Goal: Information Seeking & Learning: Learn about a topic

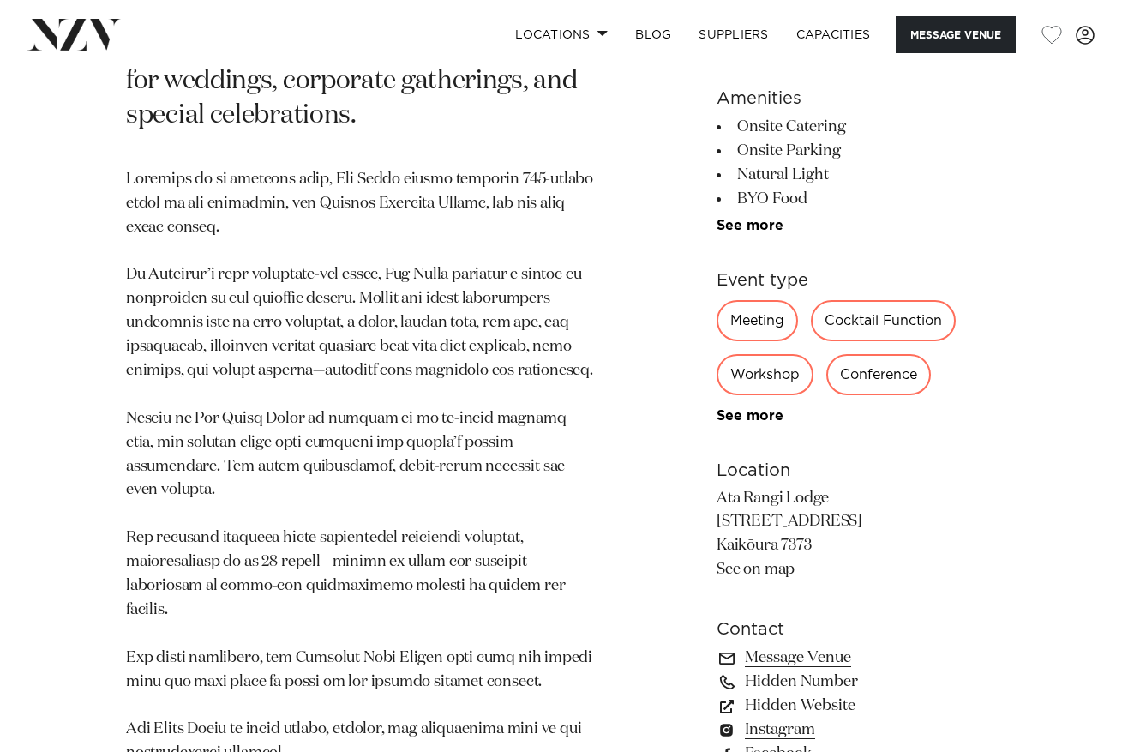
scroll to position [928, 0]
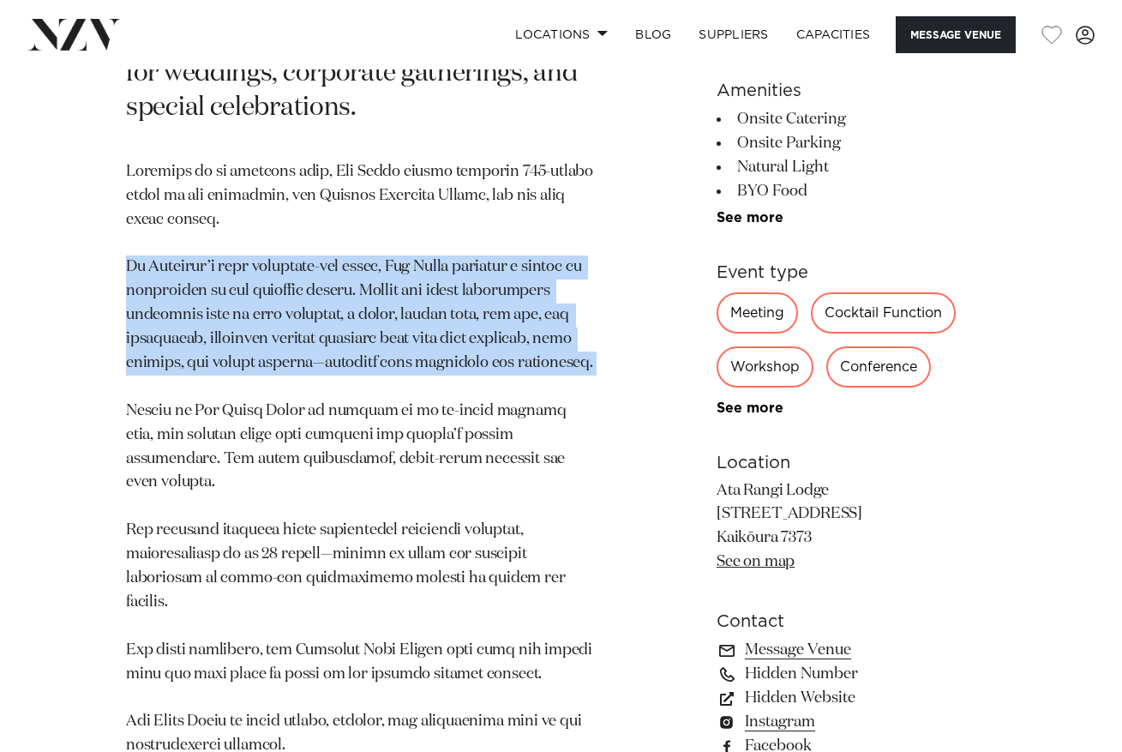
drag, startPoint x: 129, startPoint y: 260, endPoint x: 568, endPoint y: 370, distance: 453.4
click at [568, 370] on p at bounding box center [360, 458] width 469 height 597
copy p "As [PERSON_NAME]’s only exclusive-use lodge, [PERSON_NAME] provides a wealth of…"
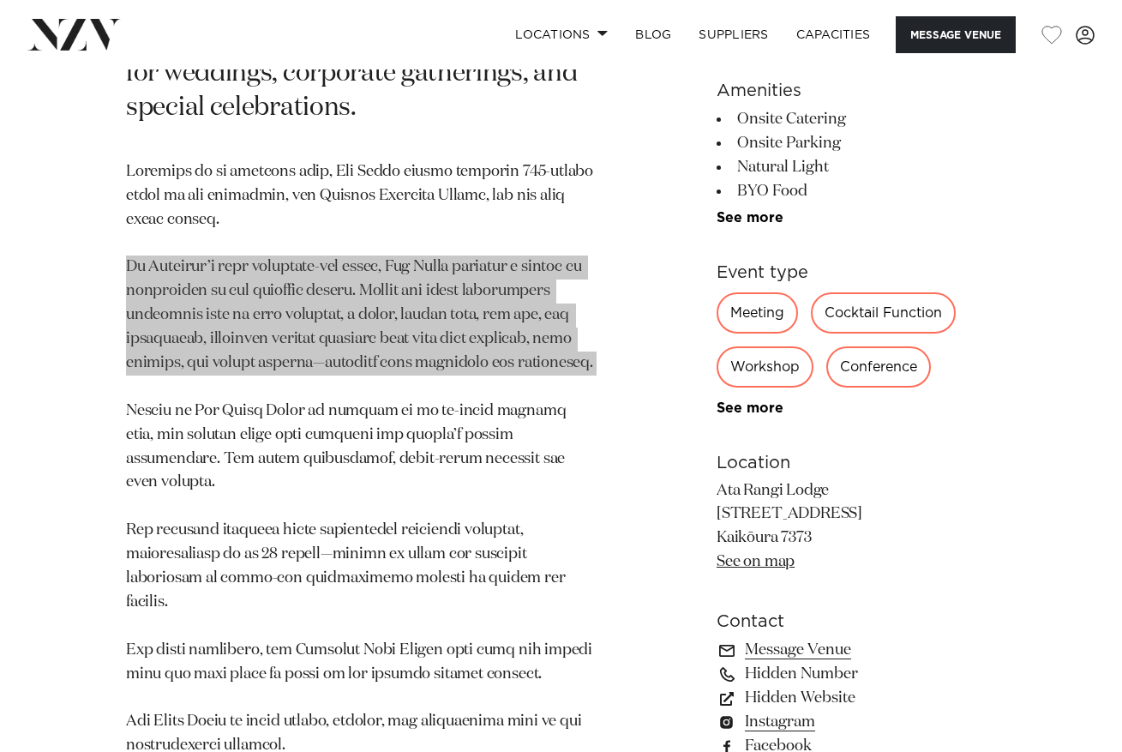
click at [405, 338] on p at bounding box center [360, 458] width 469 height 597
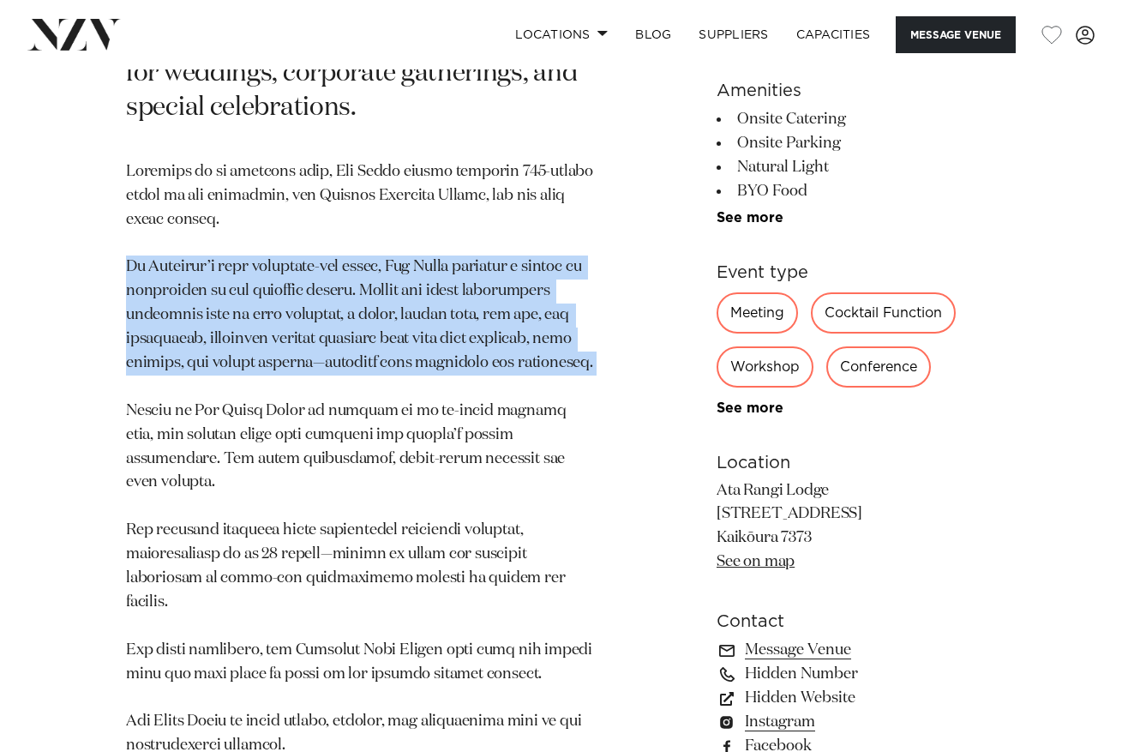
click at [394, 357] on p at bounding box center [360, 458] width 469 height 597
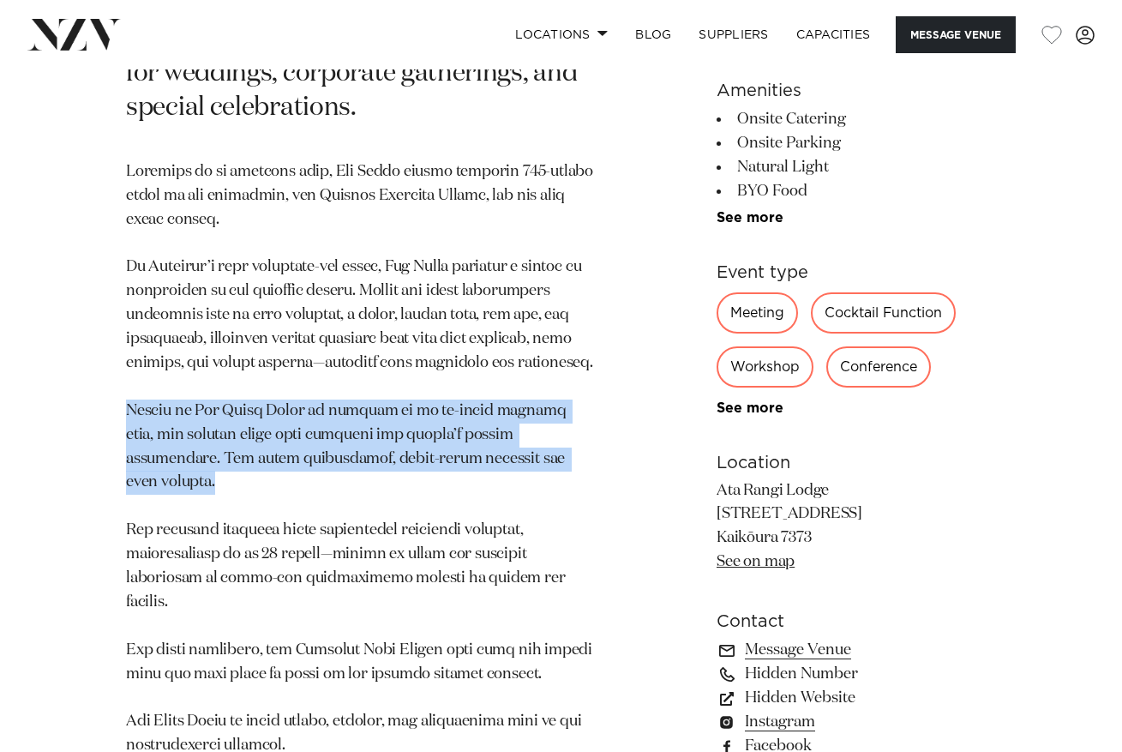
drag, startPoint x: 499, startPoint y: 442, endPoint x: 76, endPoint y: 401, distance: 424.5
click at [76, 401] on div "Canterbury Ata Rangi Lodge Set within a dark sky sanctuary, [GEOGRAPHIC_DATA] i…" at bounding box center [561, 298] width 1094 height 961
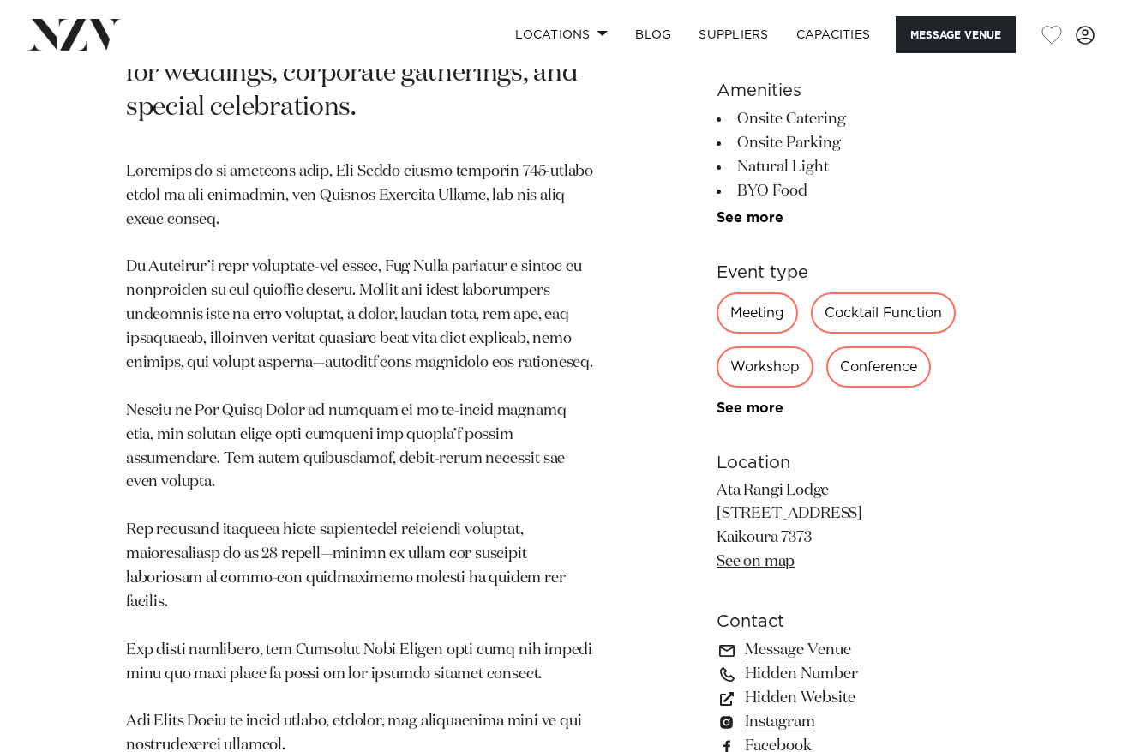
click at [357, 450] on p at bounding box center [360, 458] width 469 height 597
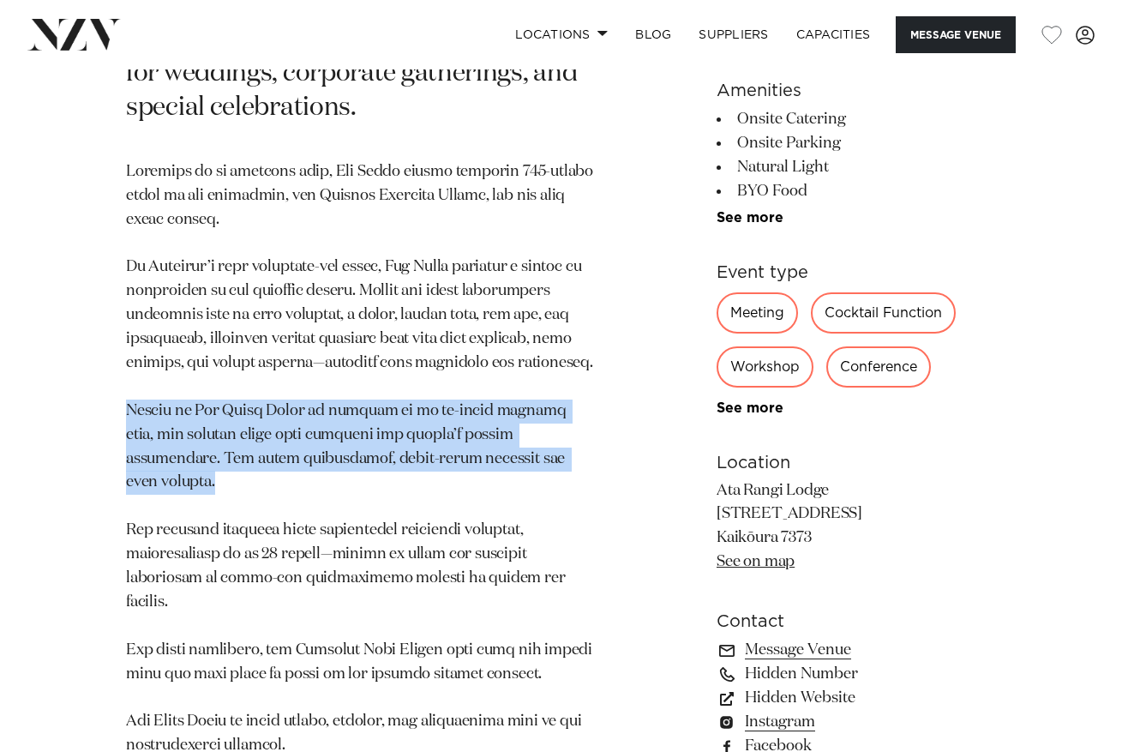
drag, startPoint x: 540, startPoint y: 445, endPoint x: 111, endPoint y: 401, distance: 430.8
click at [111, 401] on div "Canterbury Ata Rangi Lodge Set within a dark sky sanctuary, [GEOGRAPHIC_DATA] i…" at bounding box center [561, 298] width 1094 height 961
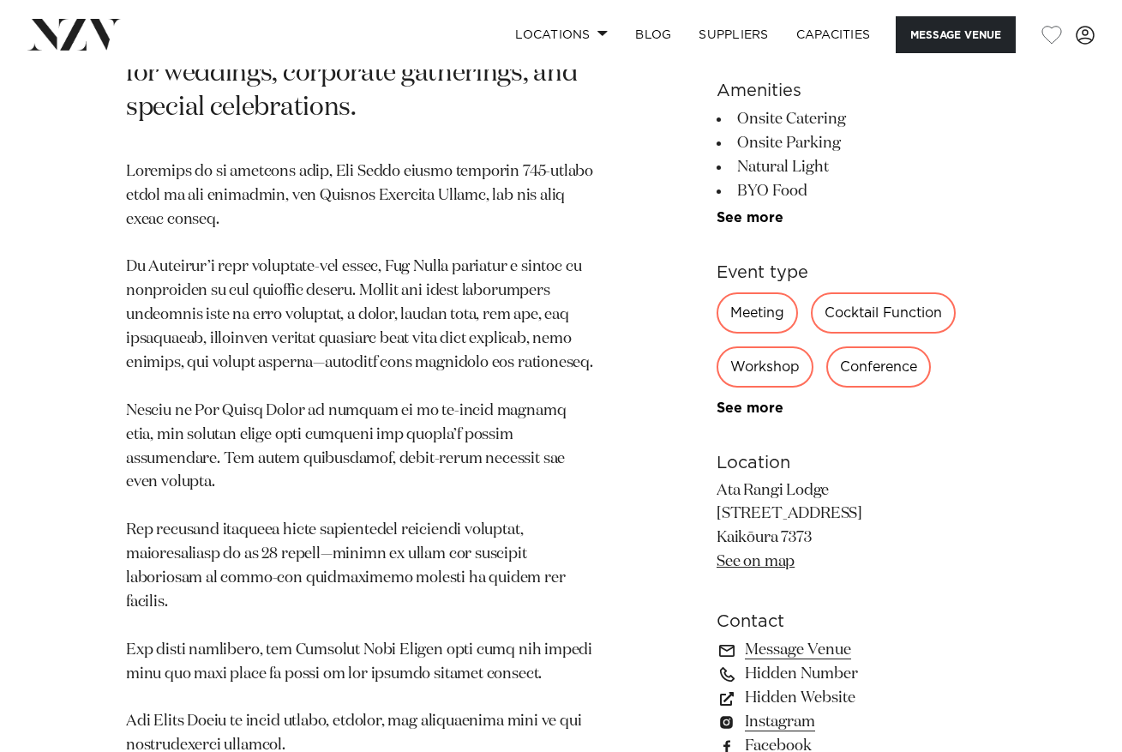
click at [408, 393] on p at bounding box center [360, 458] width 469 height 597
click at [440, 467] on p at bounding box center [360, 458] width 469 height 597
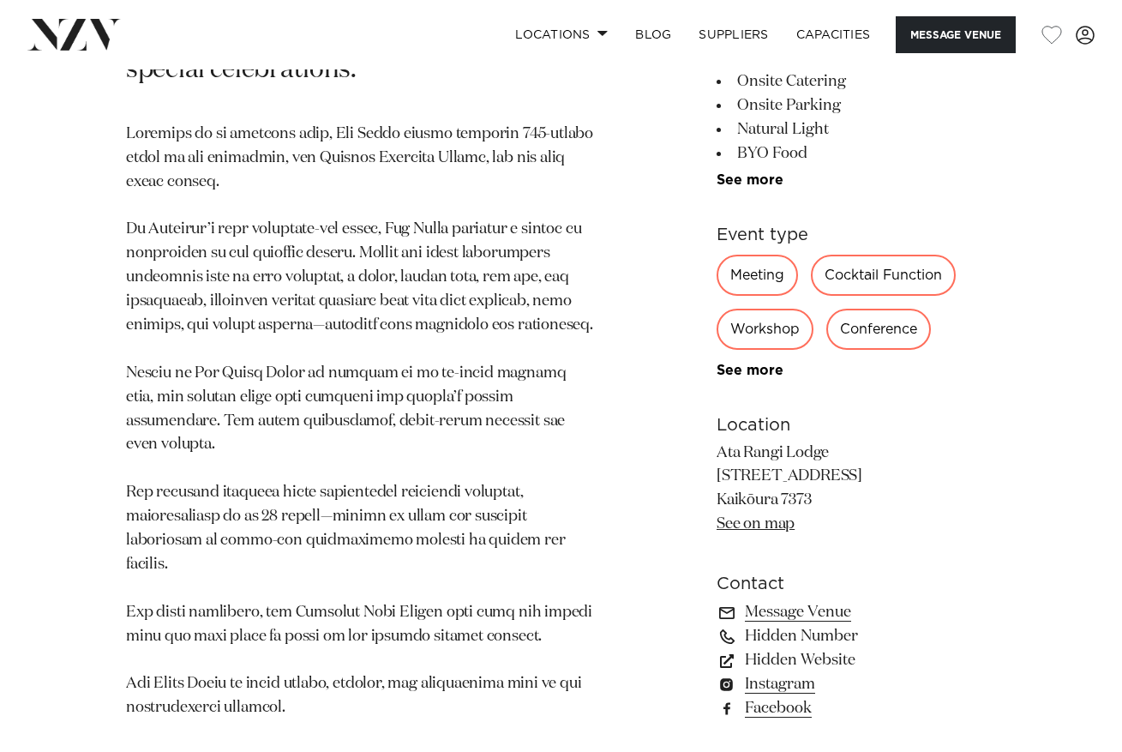
scroll to position [1015, 0]
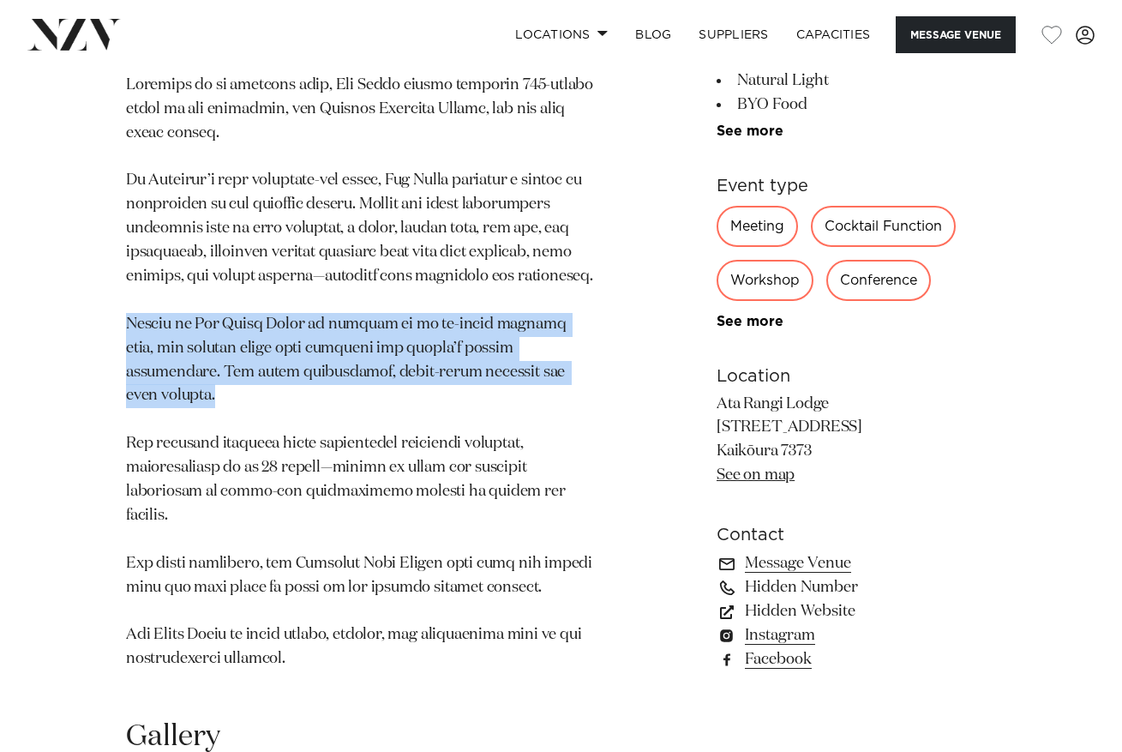
drag, startPoint x: 474, startPoint y: 357, endPoint x: 127, endPoint y: 308, distance: 350.6
click at [127, 308] on p at bounding box center [360, 372] width 469 height 597
click at [255, 333] on p at bounding box center [360, 372] width 469 height 597
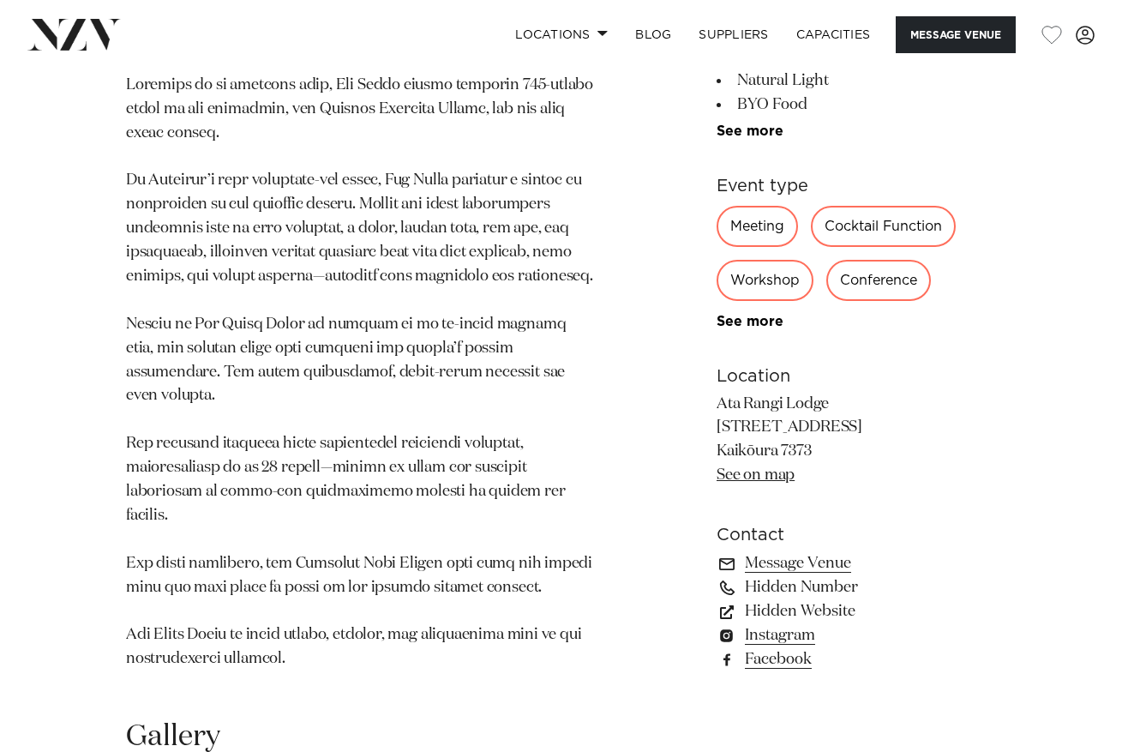
scroll to position [1046, 0]
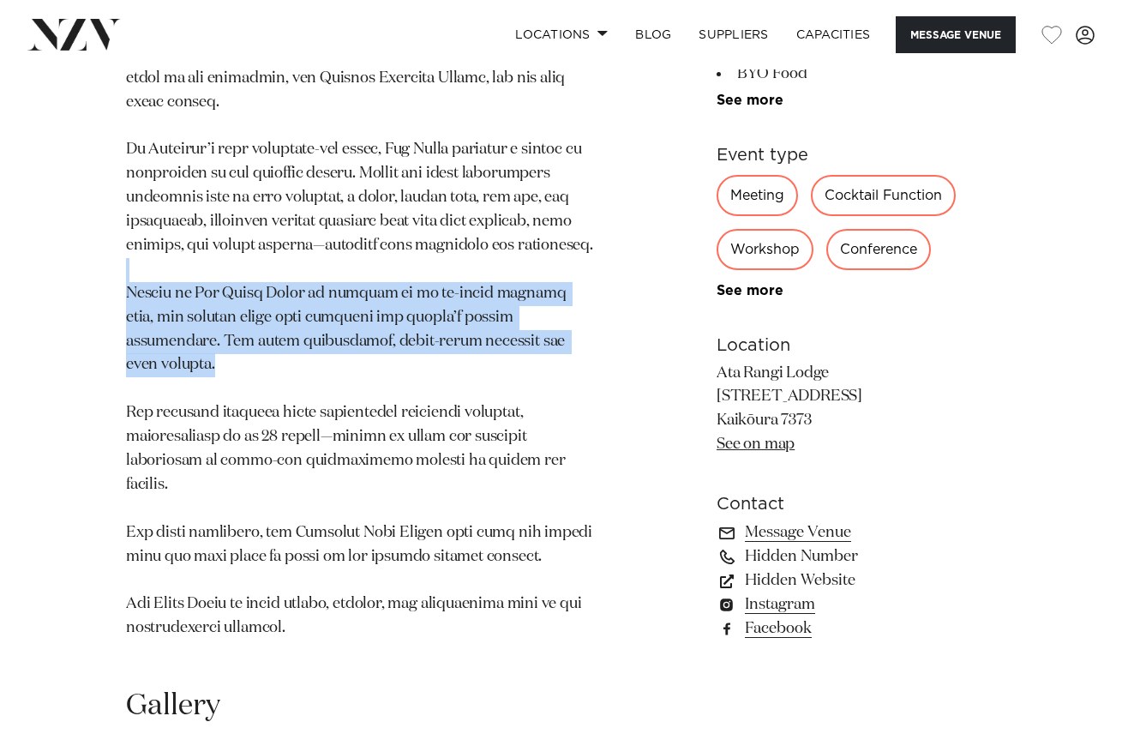
drag, startPoint x: 533, startPoint y: 326, endPoint x: 129, endPoint y: 247, distance: 412.1
click at [129, 247] on p at bounding box center [360, 341] width 469 height 597
click at [209, 329] on p at bounding box center [360, 341] width 469 height 597
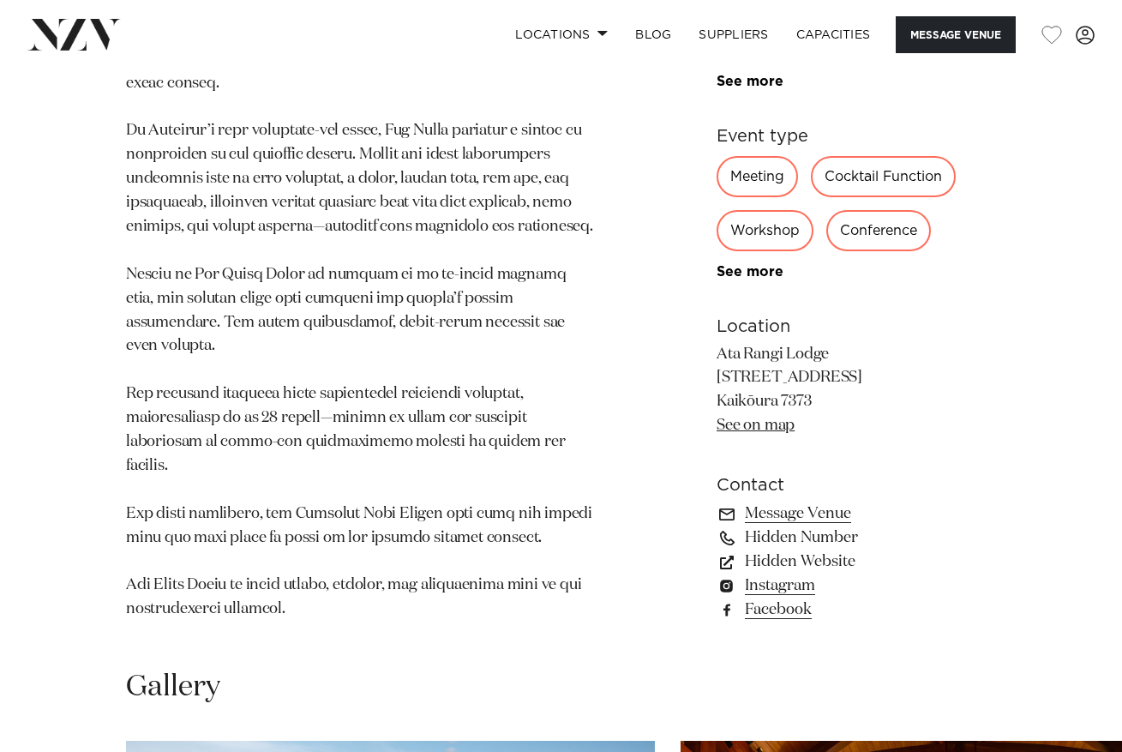
scroll to position [1068, 0]
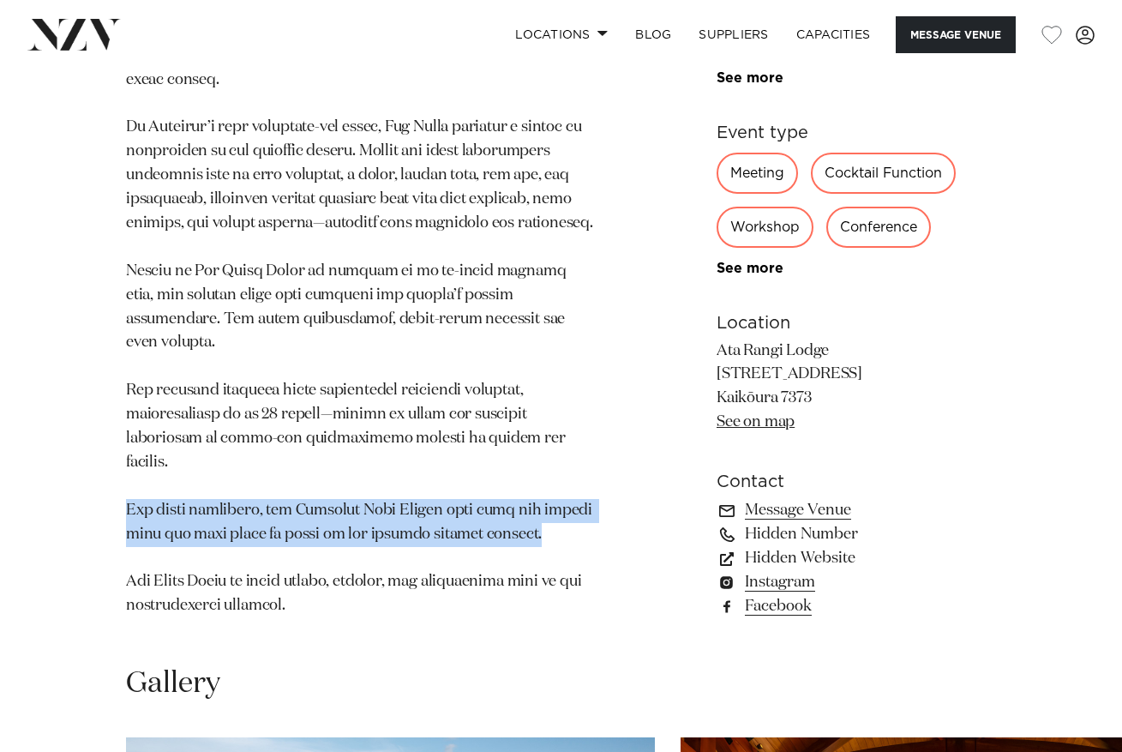
drag, startPoint x: 500, startPoint y: 460, endPoint x: 114, endPoint y: 434, distance: 386.6
click at [114, 434] on div "Canterbury Ata Rangi Lodge Set within a dark sky sanctuary, [GEOGRAPHIC_DATA] i…" at bounding box center [561, 159] width 1094 height 961
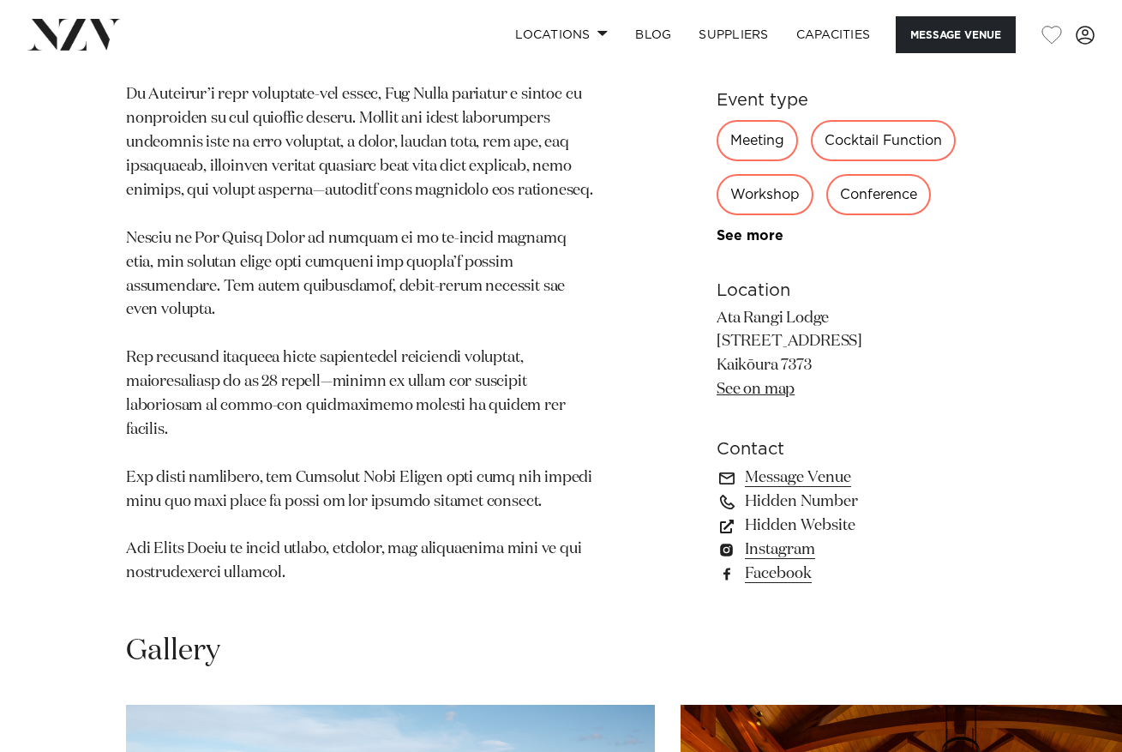
click at [319, 523] on section "Canterbury Ata Rangi Lodge Set within a dark sky sanctuary, [GEOGRAPHIC_DATA] i…" at bounding box center [360, 126] width 469 height 961
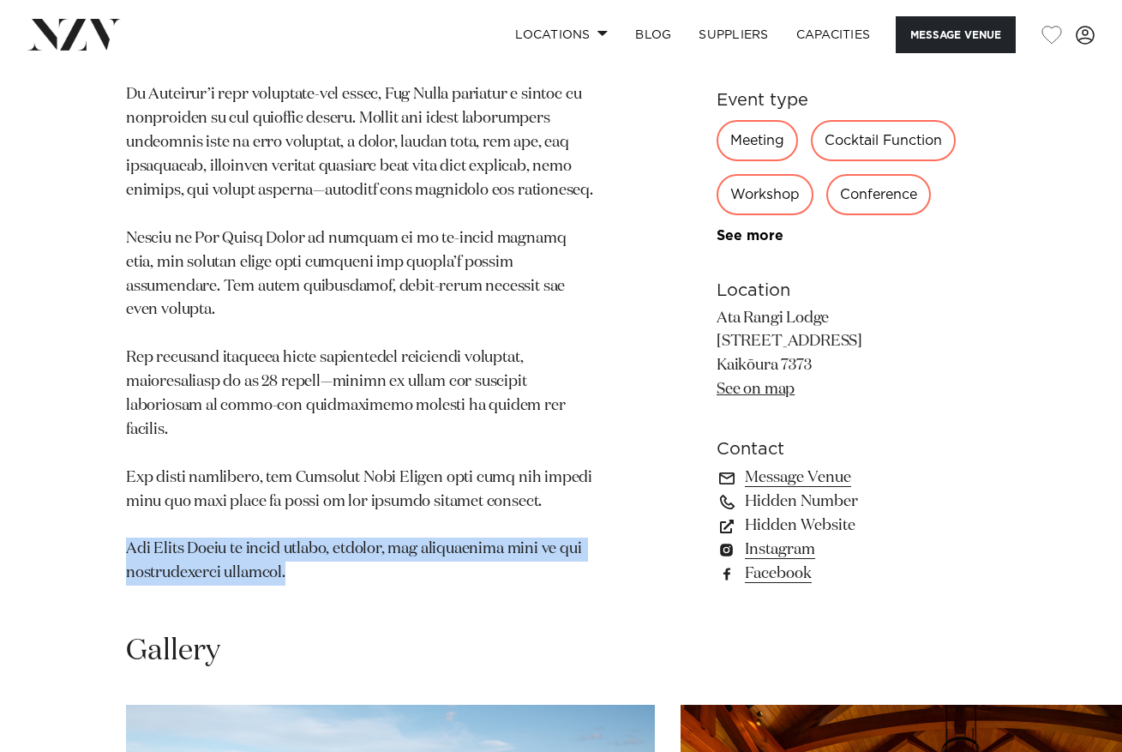
drag, startPoint x: 295, startPoint y: 509, endPoint x: 112, endPoint y: 477, distance: 185.3
click at [112, 477] on div "Canterbury Ata Rangi Lodge Set within a dark sky sanctuary, [GEOGRAPHIC_DATA] i…" at bounding box center [561, 126] width 1094 height 961
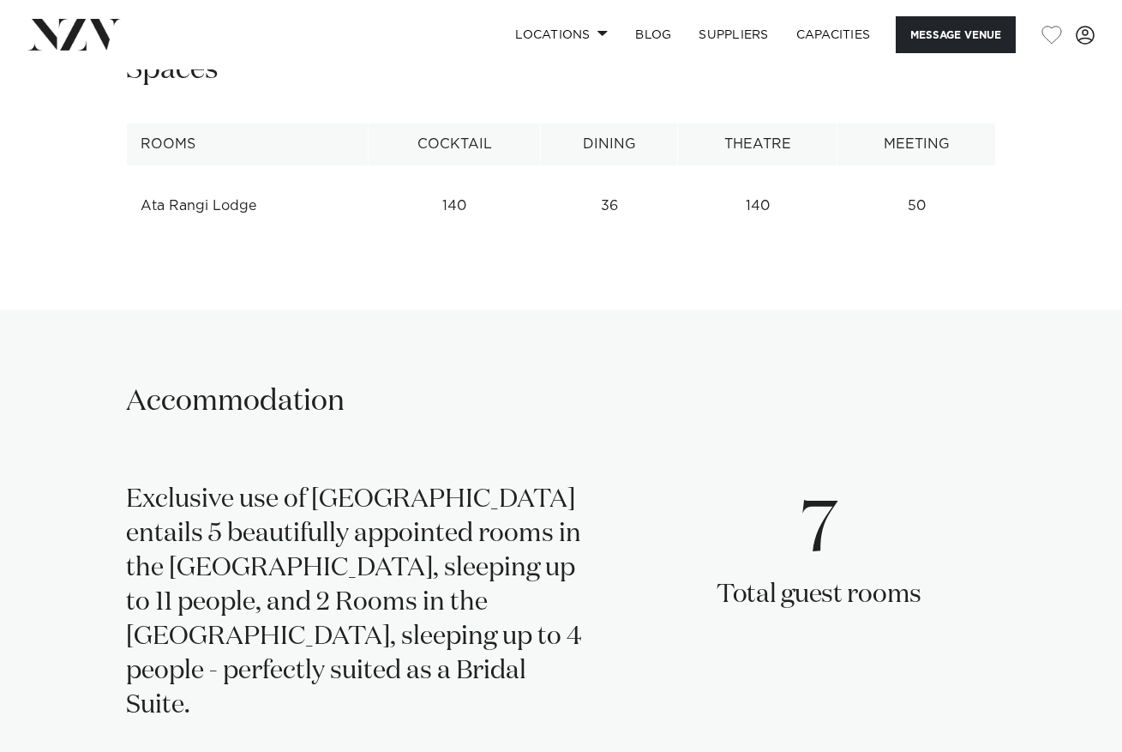
scroll to position [0, 0]
